Goal: Find specific page/section: Find specific page/section

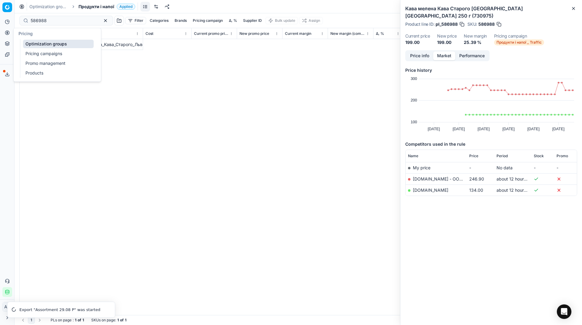
click at [5, 35] on icon at bounding box center [7, 32] width 5 height 5
click at [32, 51] on link "Pricing campaigns" at bounding box center [58, 53] width 71 height 8
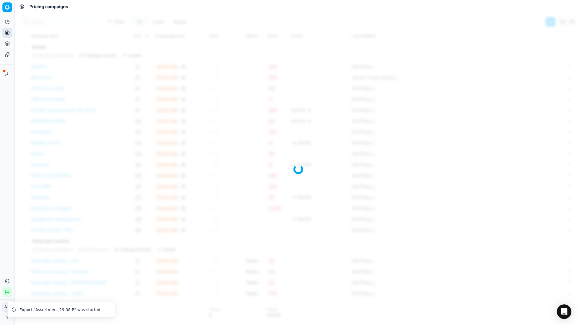
click at [12, 96] on div "Analytics Pricing Product portfolio Templates Export service 33 Contact support…" at bounding box center [7, 157] width 14 height 285
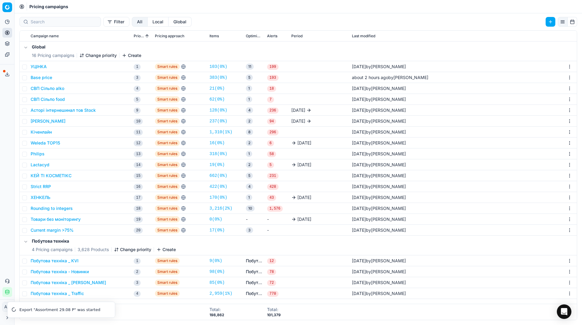
click at [219, 228] on link "17 ( 0% )" at bounding box center [216, 230] width 15 height 6
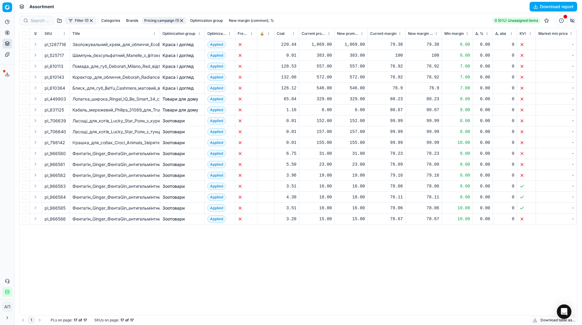
click at [7, 154] on div "Analytics Pricing Product portfolio Templates Export service 32 Contact support…" at bounding box center [7, 157] width 14 height 285
click at [139, 254] on div "pl_1267716 Зволожувальний_крем_для_обличчя_EcoBe_Ceramide_Cream_з_керамідами_50…" at bounding box center [298, 177] width 557 height 276
